Goal: Transaction & Acquisition: Download file/media

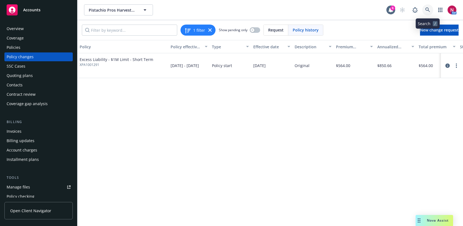
click at [426, 10] on icon at bounding box center [427, 9] width 5 height 5
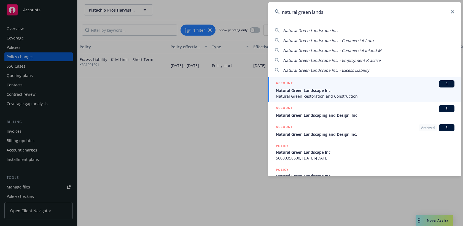
type input "natural green lands"
click at [381, 85] on div "ACCOUNT BI" at bounding box center [365, 83] width 179 height 7
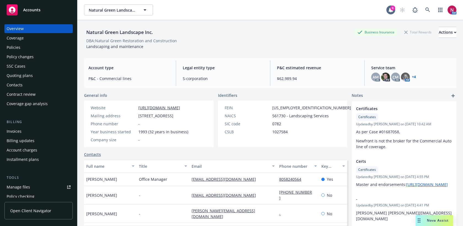
click at [35, 74] on div "Quoting plans" at bounding box center [39, 75] width 64 height 9
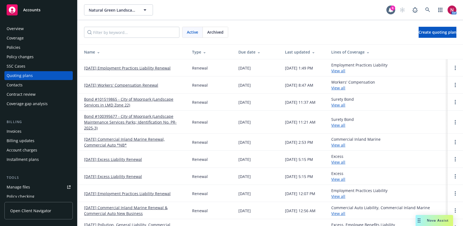
click at [35, 49] on div "Policies" at bounding box center [39, 47] width 64 height 9
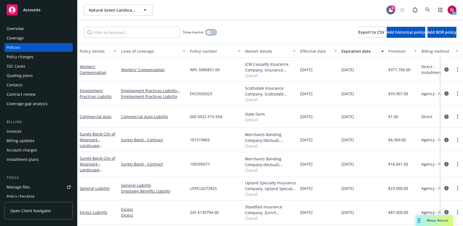
click at [210, 33] on icon "button" at bounding box center [209, 32] width 2 height 2
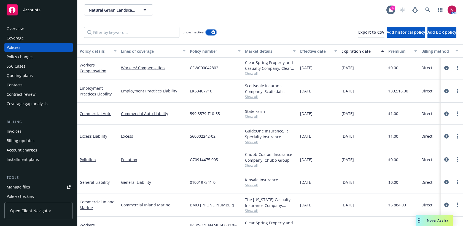
scroll to position [464, 0]
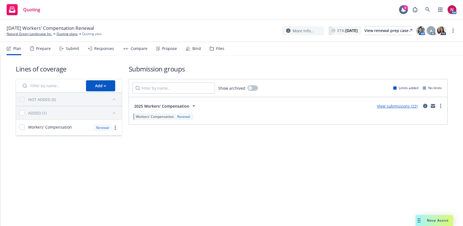
click at [220, 49] on div "Files" at bounding box center [220, 48] width 8 height 4
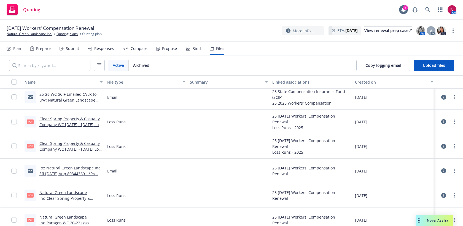
scroll to position [122, 0]
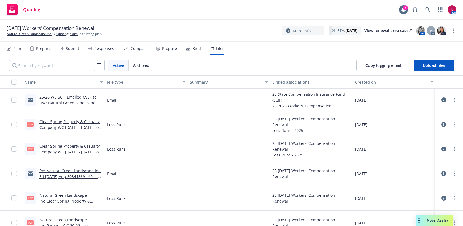
click at [76, 122] on link "Clear Spring Property & Casualty Company WC 2022 - 2023 Loss Runs - Valued 2025…" at bounding box center [70, 127] width 63 height 17
click at [70, 148] on link "Clear Spring Property & Casualty Company WC 2020 - 2022 Loss Runs - Valued 2025…" at bounding box center [70, 151] width 63 height 17
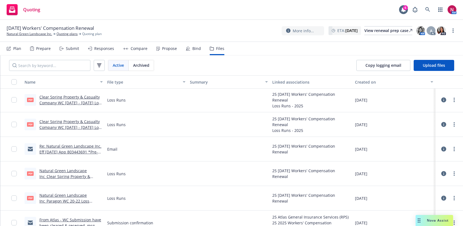
scroll to position [148, 0]
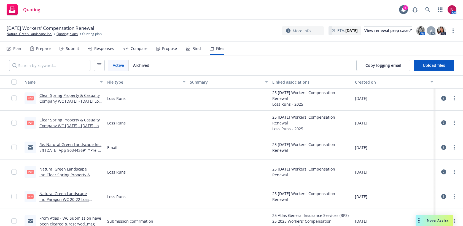
click at [87, 169] on link "Natural Green Landscape Inc_Clear Spring Property & Casualty Company WC 22-23 L…" at bounding box center [70, 177] width 62 height 23
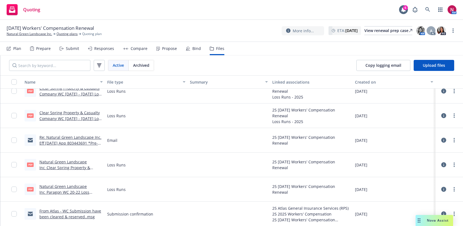
scroll to position [174, 0]
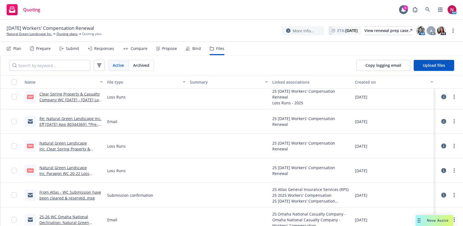
click at [73, 167] on link "Natural Green Landscape Inc_Paragon WC 20-22 Loss Runs_08-27-2025.pdf" at bounding box center [64, 173] width 50 height 17
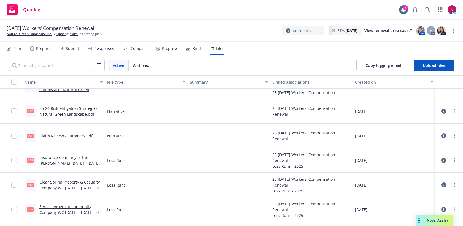
scroll to position [890, 0]
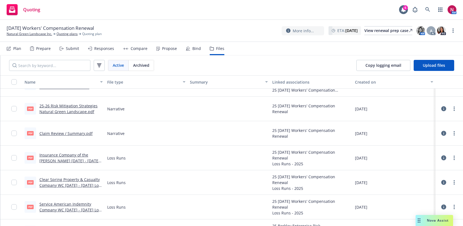
click at [80, 156] on link "Insurance Company of the West WC 2024 - 2025 Loss Runs - Valued 2025-08-07.pdf" at bounding box center [69, 160] width 60 height 17
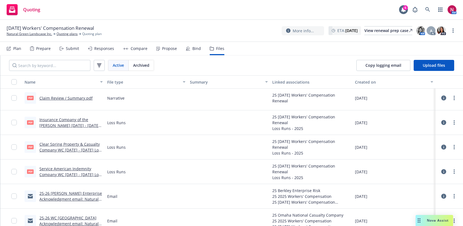
scroll to position [924, 0]
click at [71, 168] on link "Service American Indemnity Company WC 2023 - 2024 Loss Runs - Valued 2025-08-08…" at bounding box center [70, 174] width 63 height 17
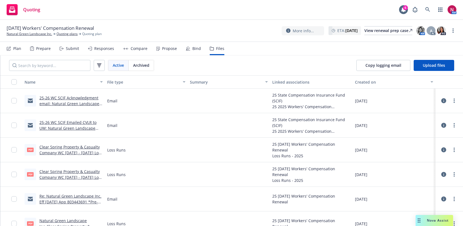
scroll to position [101, 0]
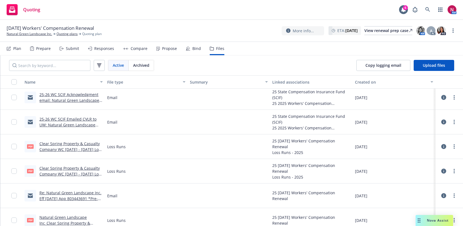
click at [88, 168] on link "Clear Spring Property & Casualty Company WC 2020 - 2022 Loss Runs - Valued 2025…" at bounding box center [70, 173] width 63 height 17
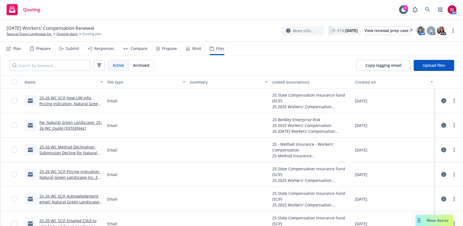
scroll to position [100, 0]
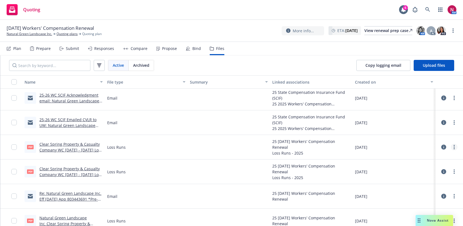
click at [455, 149] on link "more" at bounding box center [454, 147] width 7 height 7
click at [450, 170] on link "Download" at bounding box center [429, 169] width 55 height 11
click at [452, 171] on link "more" at bounding box center [454, 171] width 7 height 7
click at [436, 193] on link "Download" at bounding box center [429, 193] width 55 height 11
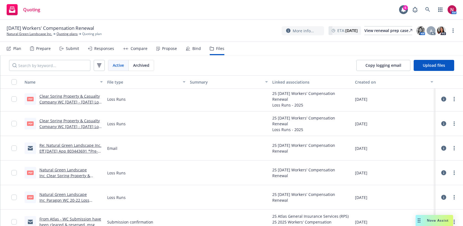
scroll to position [153, 0]
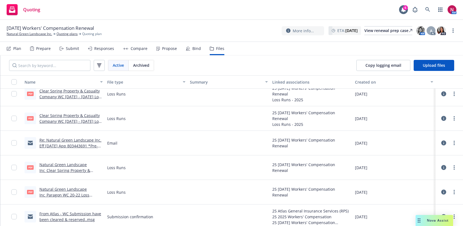
click at [73, 163] on link "Natural Green Landscape Inc_Clear Spring Property & Casualty Company WC 22-23 L…" at bounding box center [70, 173] width 62 height 23
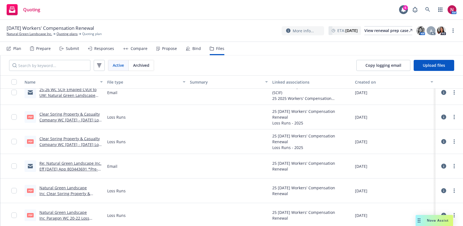
scroll to position [116, 0]
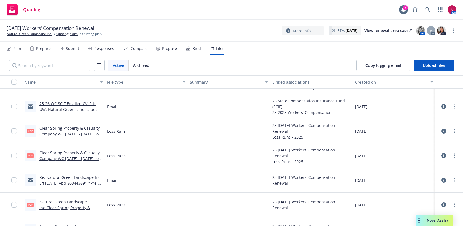
click at [89, 127] on link "Clear Spring Property & Casualty Company WC 2022 - 2023 Loss Runs - Valued 2025…" at bounding box center [70, 133] width 63 height 17
click at [71, 154] on link "Clear Spring Property & Casualty Company WC 2020 - 2022 Loss Runs - Valued 2025…" at bounding box center [70, 158] width 63 height 17
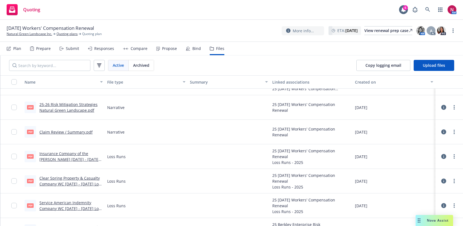
scroll to position [898, 0]
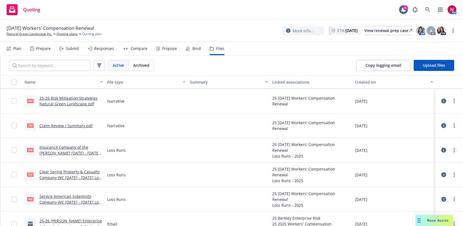
click at [453, 150] on link "more" at bounding box center [454, 150] width 7 height 7
click at [434, 175] on link "Download" at bounding box center [429, 172] width 55 height 11
click at [454, 198] on icon "more" at bounding box center [454, 199] width 1 height 4
click at [432, 166] on link "Download" at bounding box center [429, 165] width 55 height 11
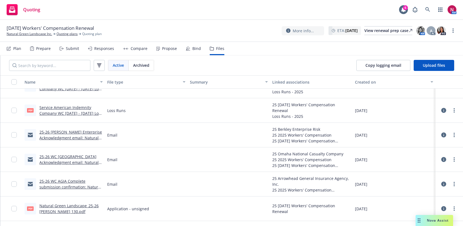
scroll to position [997, 0]
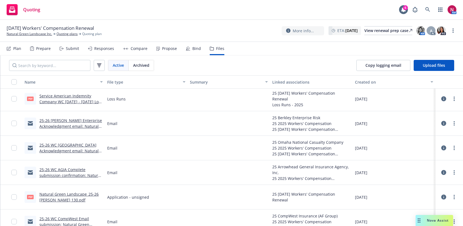
click at [69, 48] on div "Submit" at bounding box center [72, 48] width 13 height 4
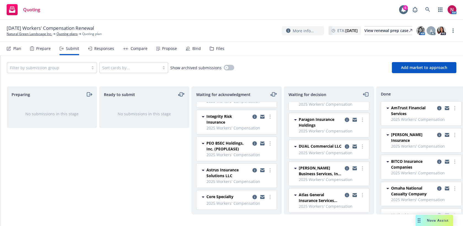
scroll to position [153, 0]
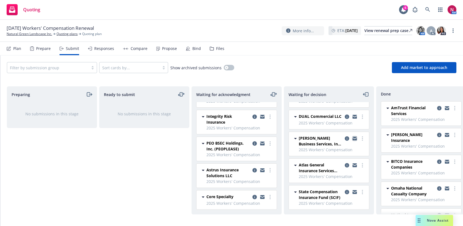
click at [356, 138] on icon "copy logging email" at bounding box center [355, 138] width 4 height 4
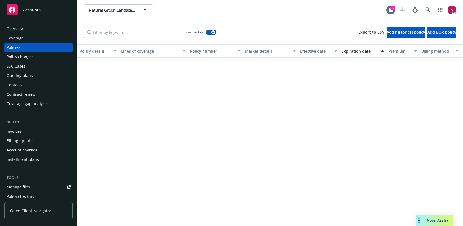
scroll to position [464, 0]
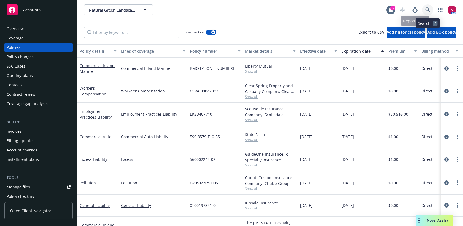
click at [427, 10] on icon at bounding box center [427, 9] width 5 height 5
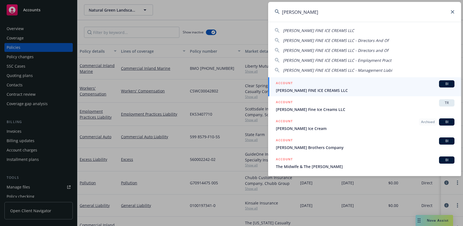
type input "mcconnell"
click at [371, 85] on div "ACCOUNT BI" at bounding box center [365, 83] width 179 height 7
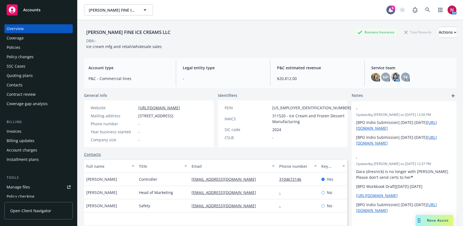
click at [35, 47] on div "Policies" at bounding box center [39, 47] width 64 height 9
